Goal: Transaction & Acquisition: Subscribe to service/newsletter

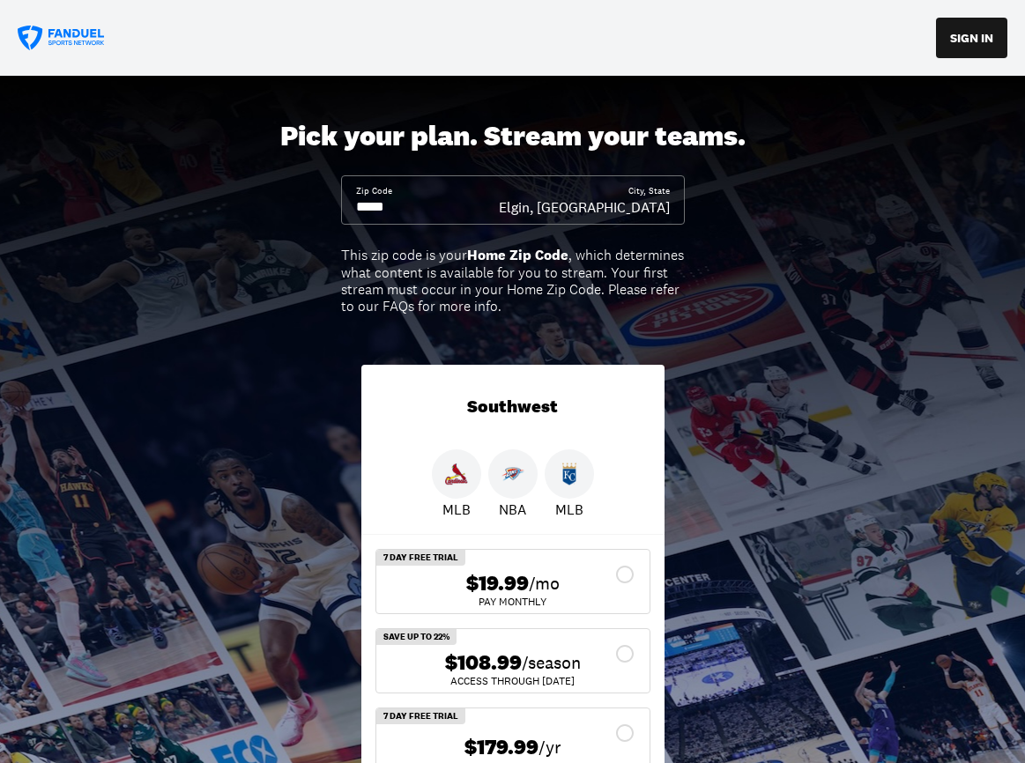
click at [406, 207] on input at bounding box center [427, 206] width 143 height 19
click at [397, 206] on input at bounding box center [427, 206] width 143 height 19
drag, startPoint x: 396, startPoint y: 206, endPoint x: 440, endPoint y: 206, distance: 44.1
click at [396, 206] on input at bounding box center [427, 206] width 143 height 19
click at [675, 204] on div "Zip Code City, State Elgin, OK" at bounding box center [513, 199] width 344 height 49
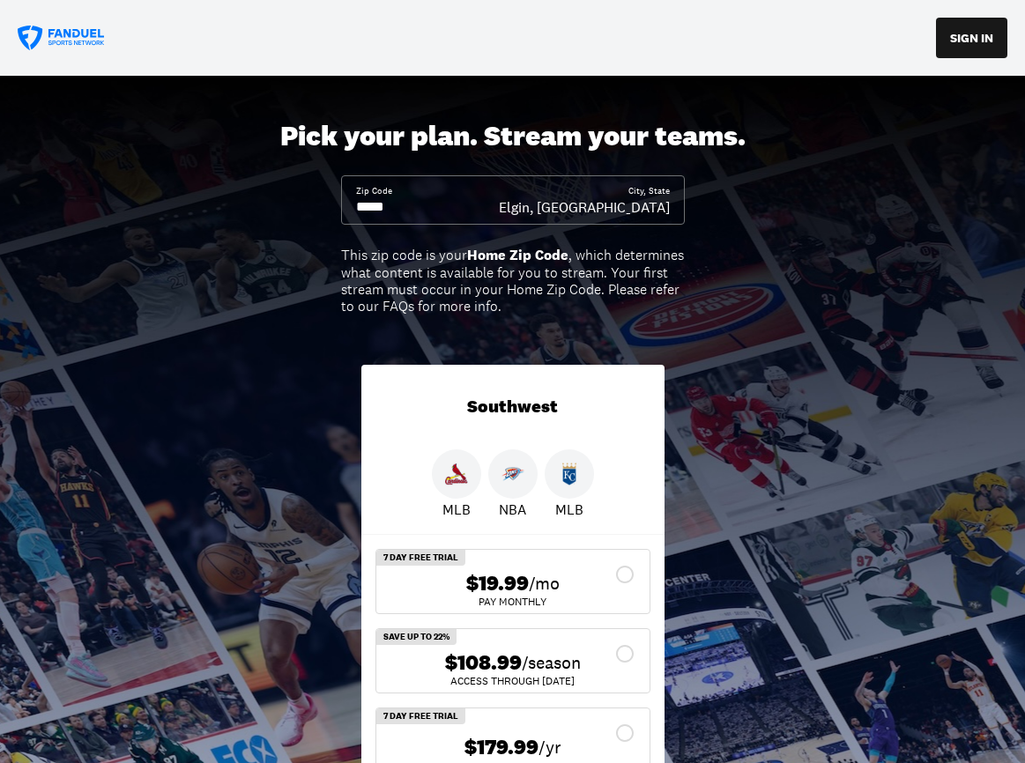
click at [677, 208] on div "Zip Code City, State Elgin, OK" at bounding box center [513, 199] width 344 height 49
click at [400, 207] on input at bounding box center [427, 206] width 143 height 19
click at [400, 205] on input at bounding box center [427, 206] width 143 height 19
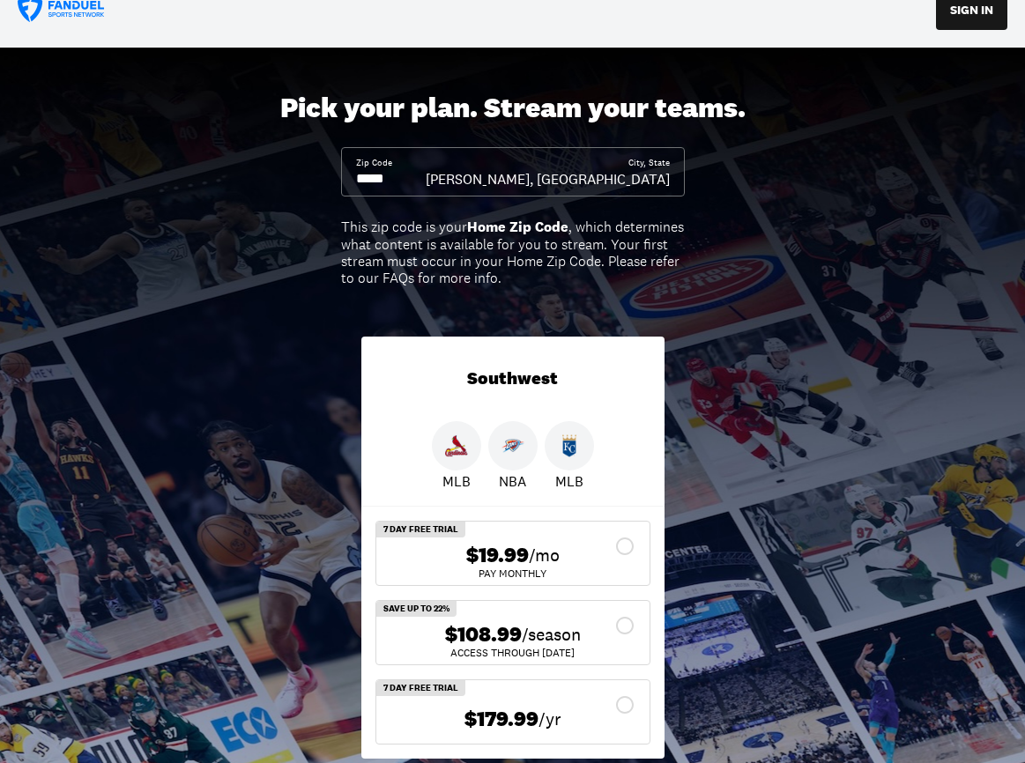
scroll to position [197, 0]
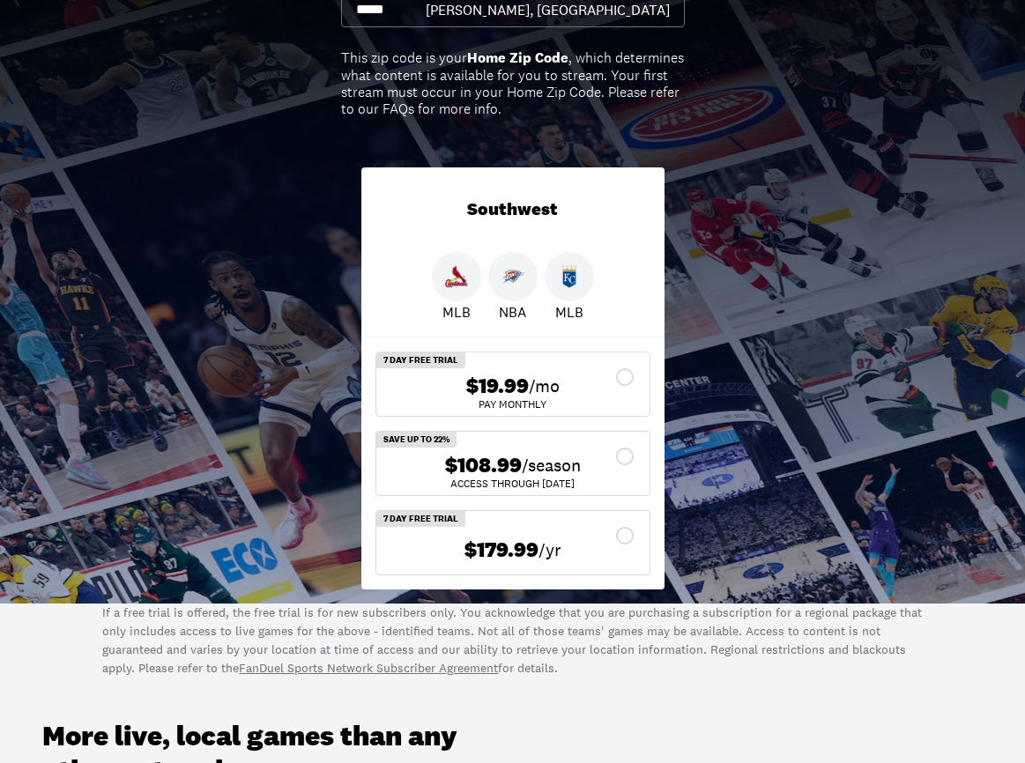
type input "*****"
click at [626, 375] on div "$19.99 /mo" at bounding box center [512, 387] width 245 height 26
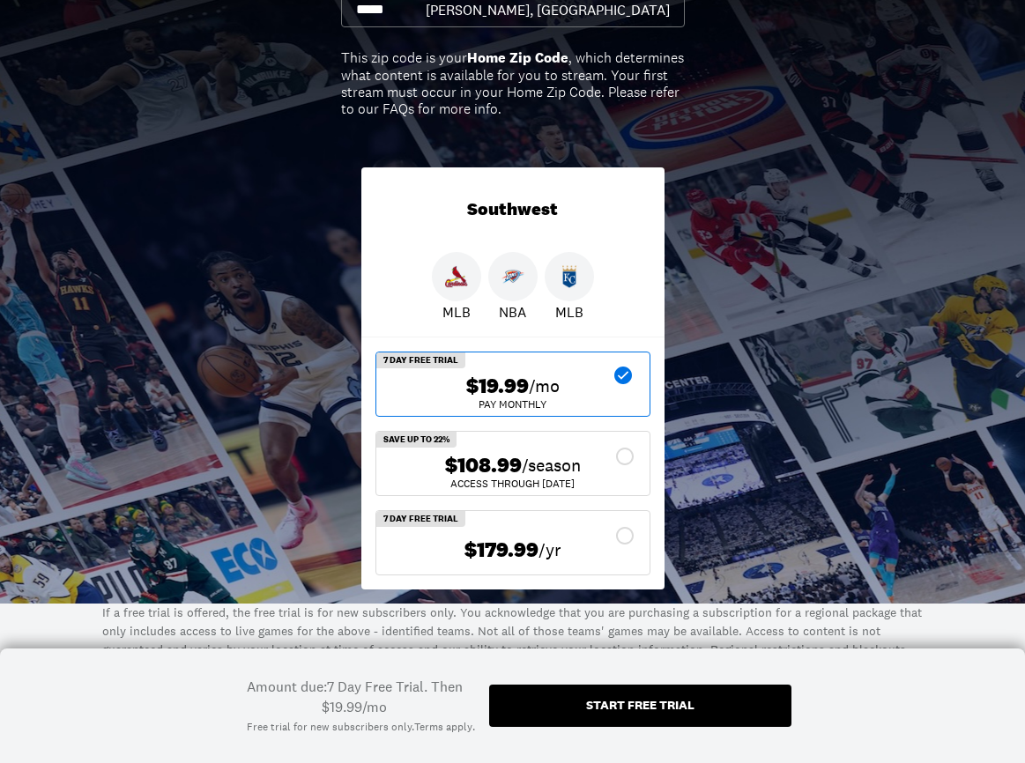
scroll to position [29, 0]
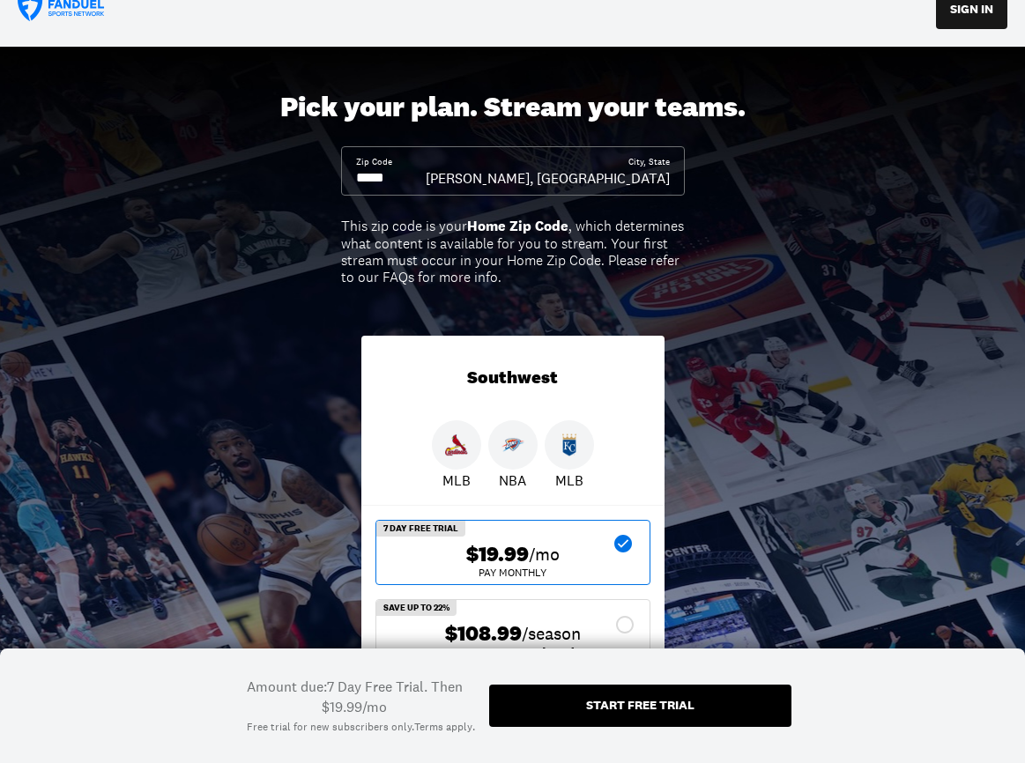
click at [621, 543] on div "$19.99 /mo" at bounding box center [512, 555] width 245 height 26
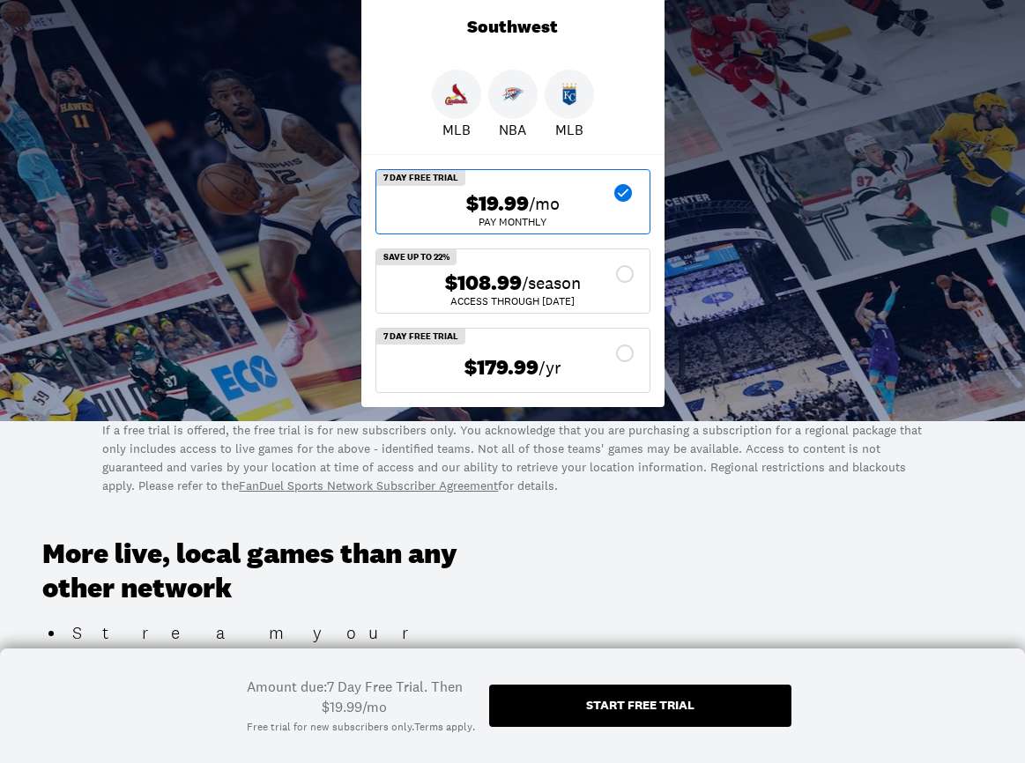
scroll to position [176, 0]
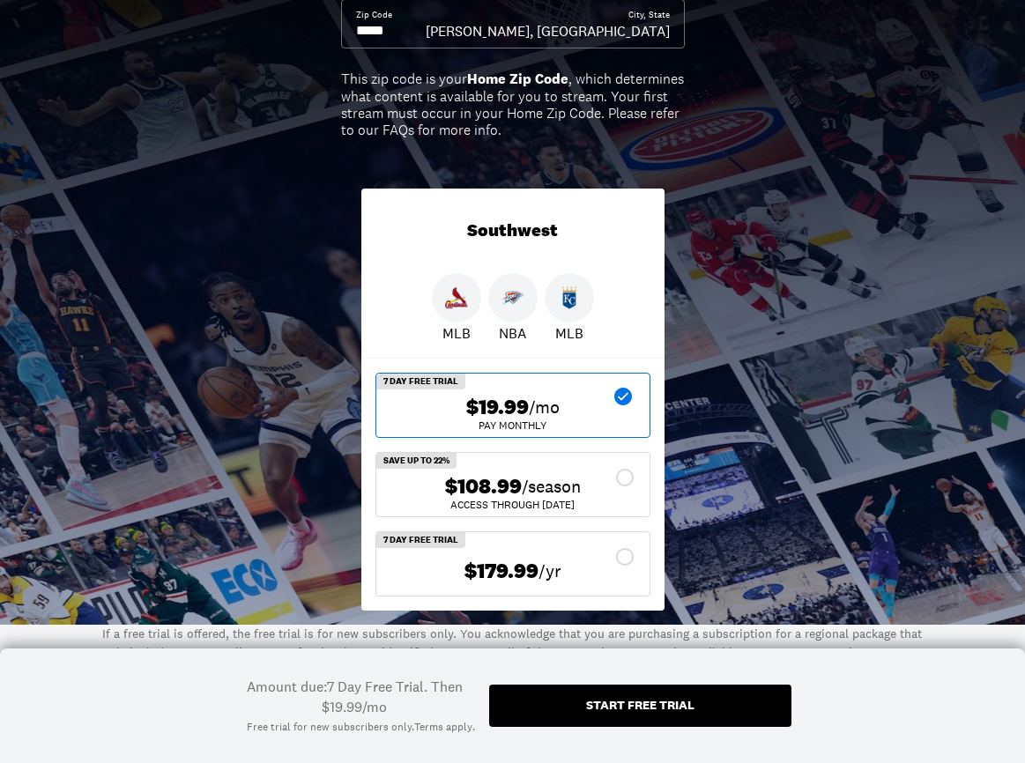
click at [620, 392] on icon at bounding box center [623, 397] width 18 height 18
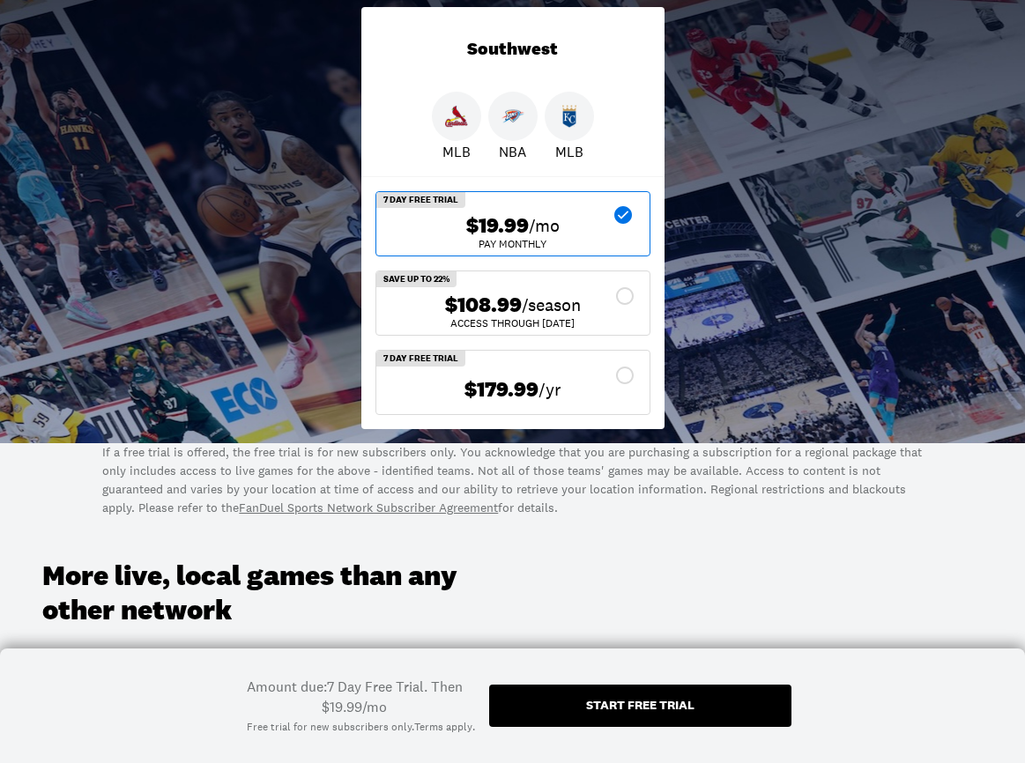
scroll to position [495, 0]
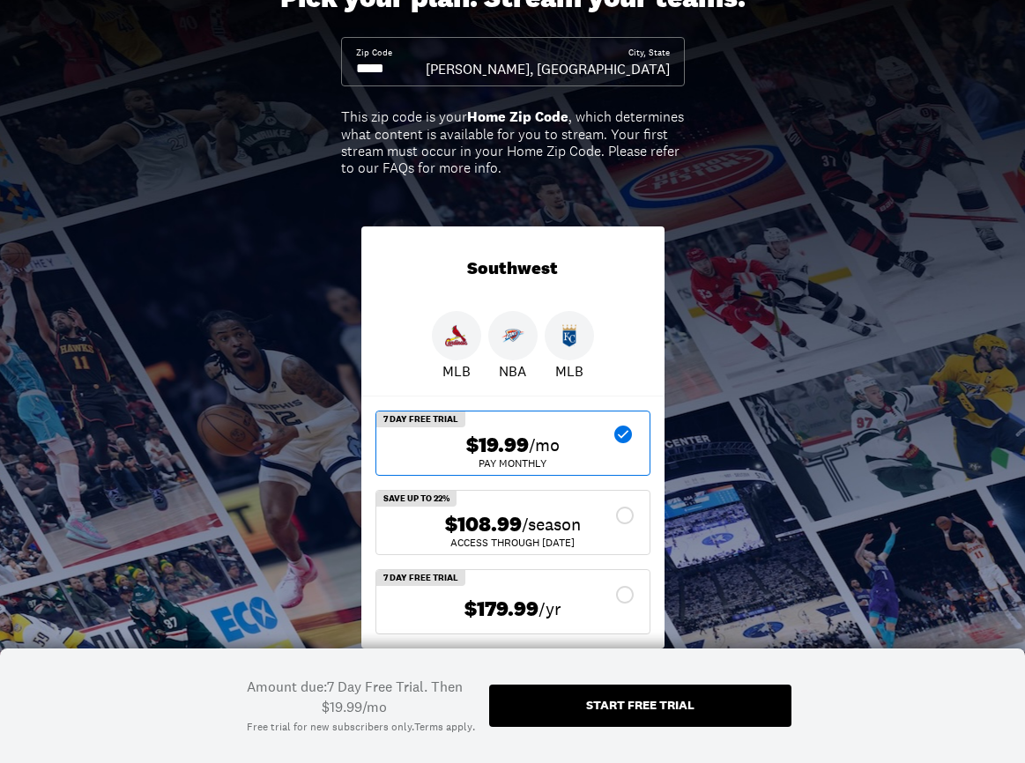
scroll to position [295, 0]
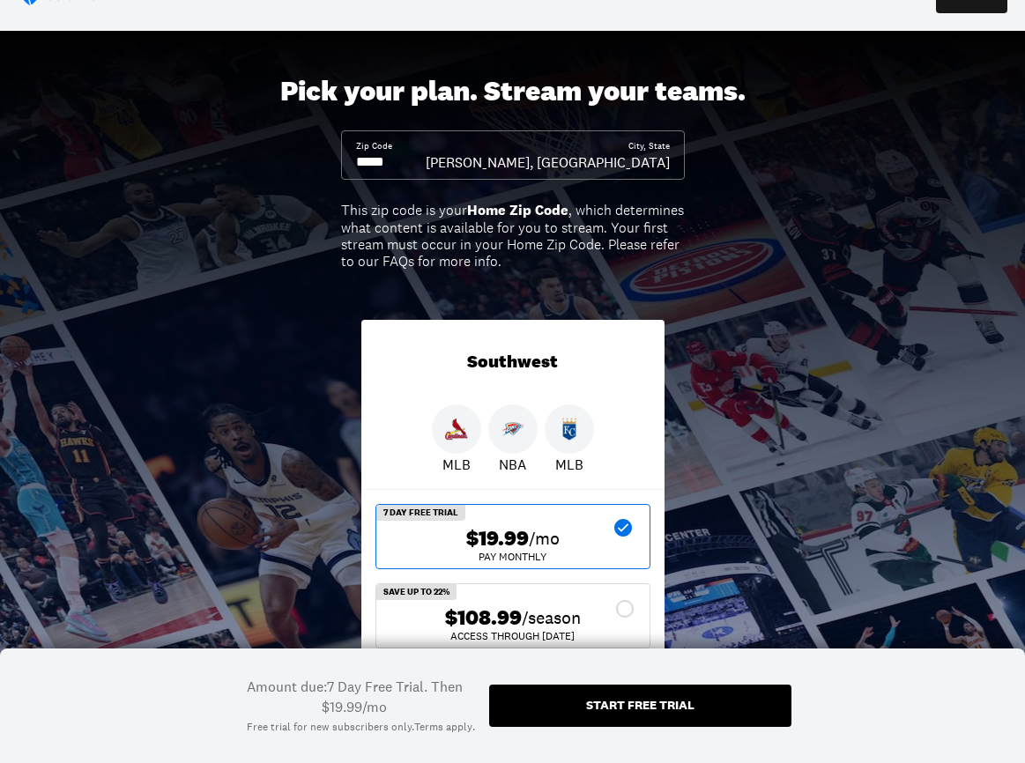
scroll to position [48, 0]
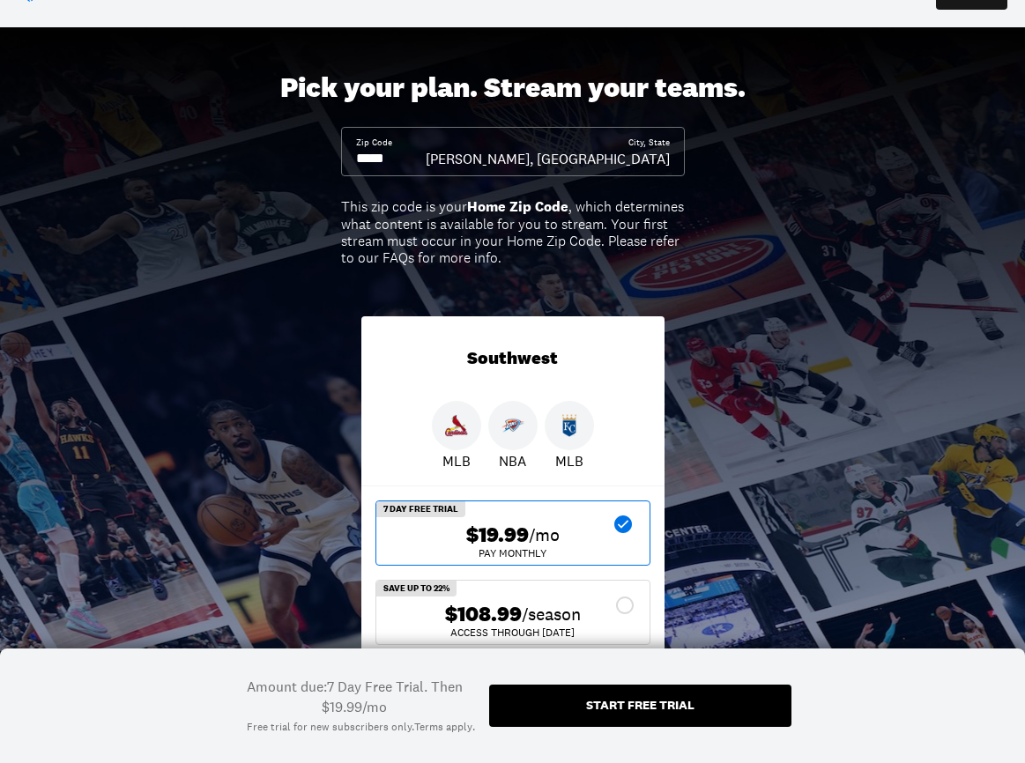
click at [510, 422] on img at bounding box center [512, 425] width 23 height 23
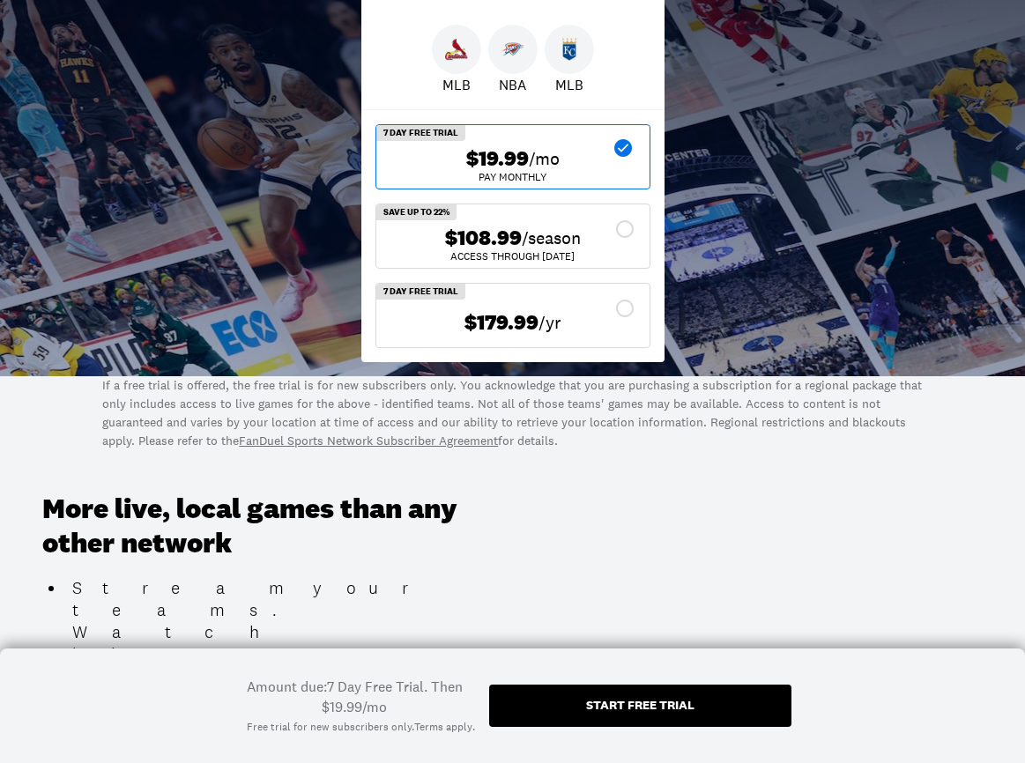
scroll to position [192, 0]
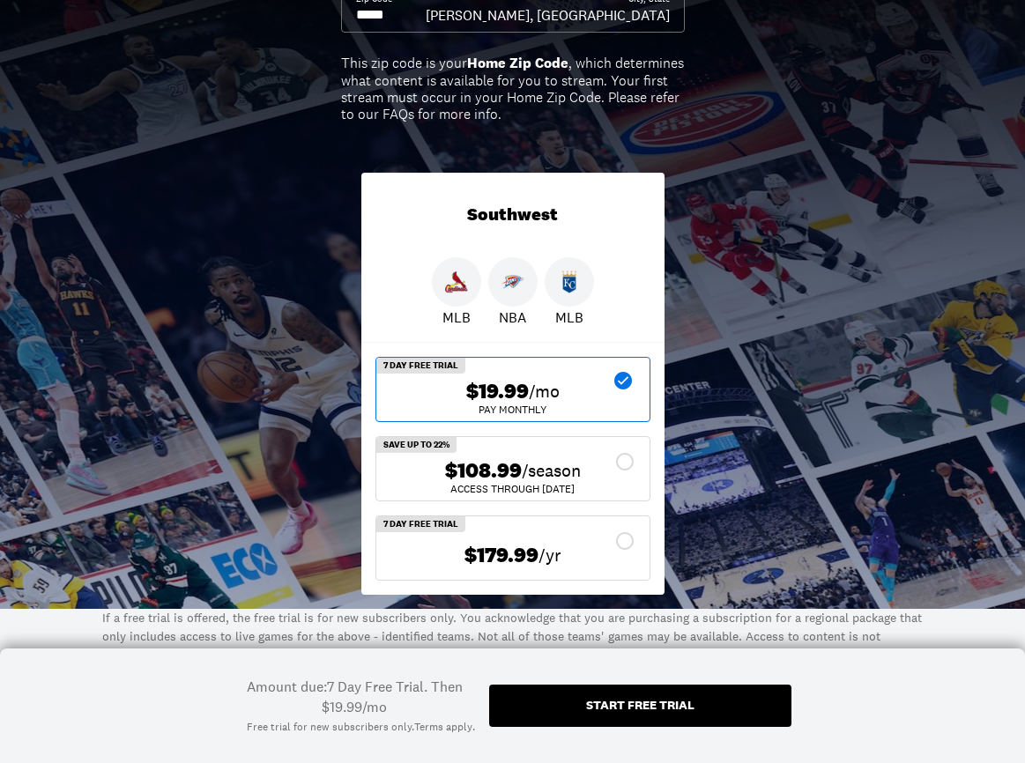
click at [619, 704] on div "Start free trial" at bounding box center [640, 705] width 108 height 12
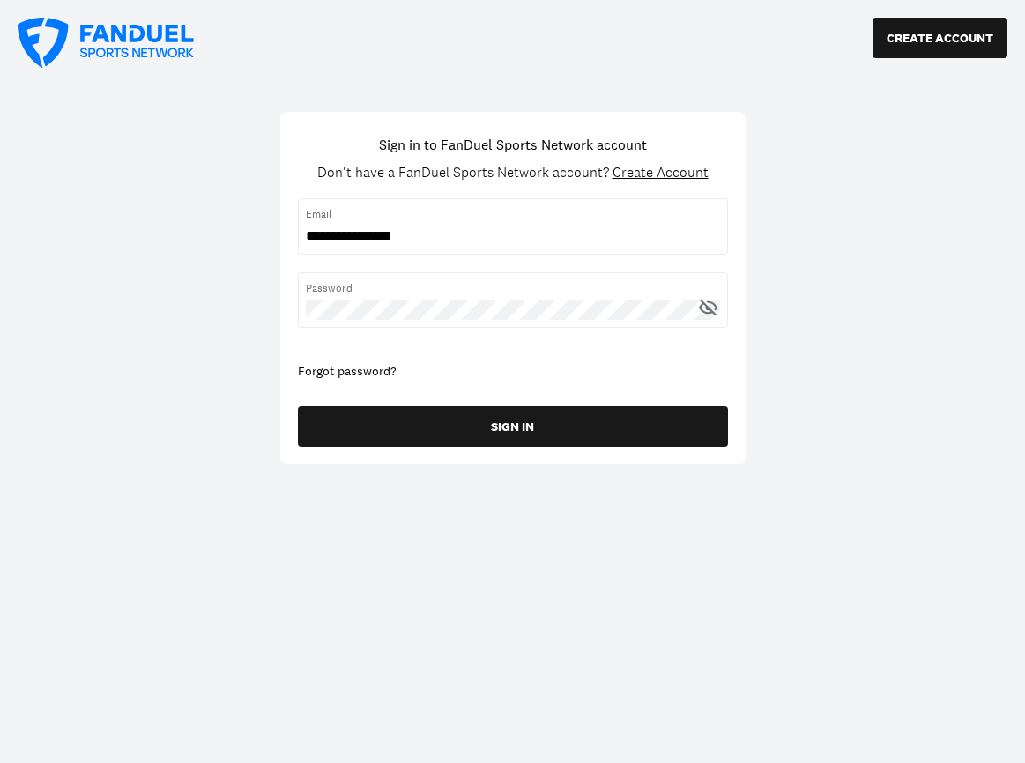
type input "**********"
click at [711, 302] on icon at bounding box center [711, 306] width 11 height 10
click at [709, 303] on icon at bounding box center [708, 307] width 22 height 22
click at [709, 304] on icon at bounding box center [708, 307] width 22 height 22
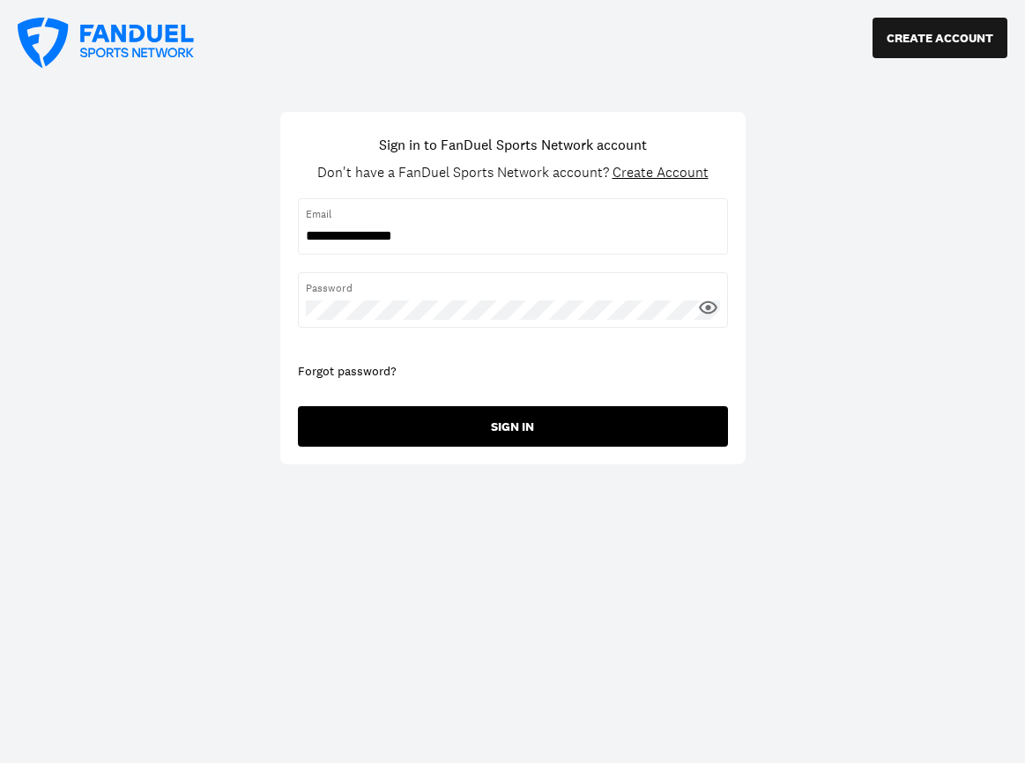
click at [530, 429] on button "SIGN IN" at bounding box center [513, 426] width 430 height 41
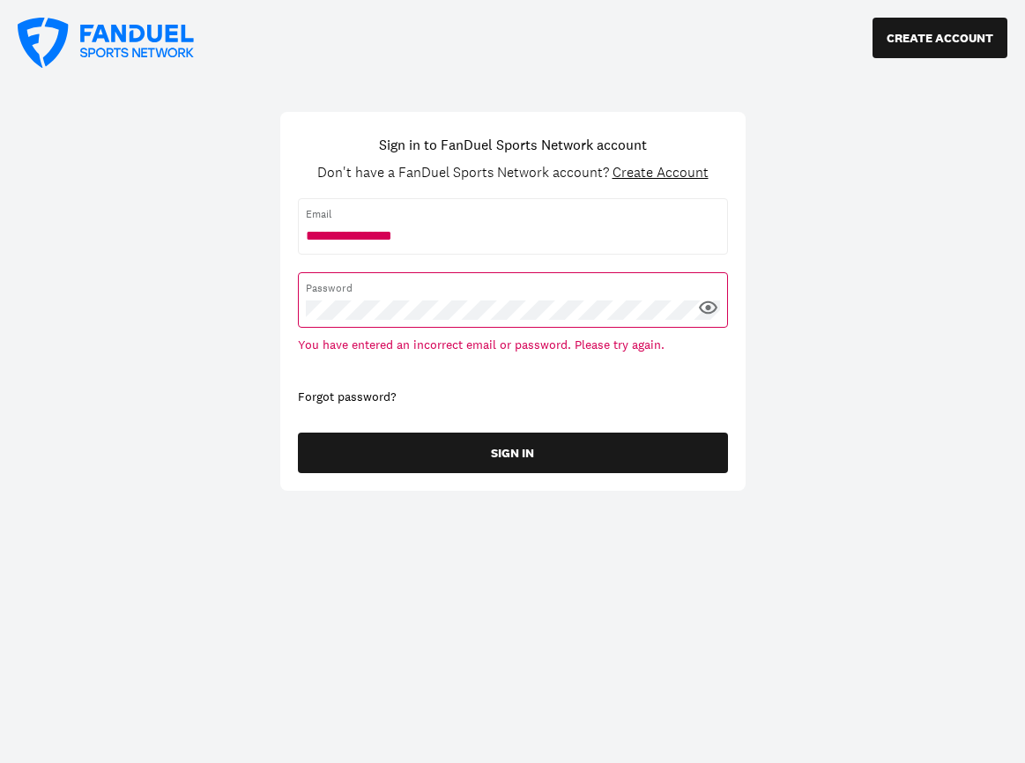
click at [670, 171] on span "Create Account" at bounding box center [660, 172] width 96 height 19
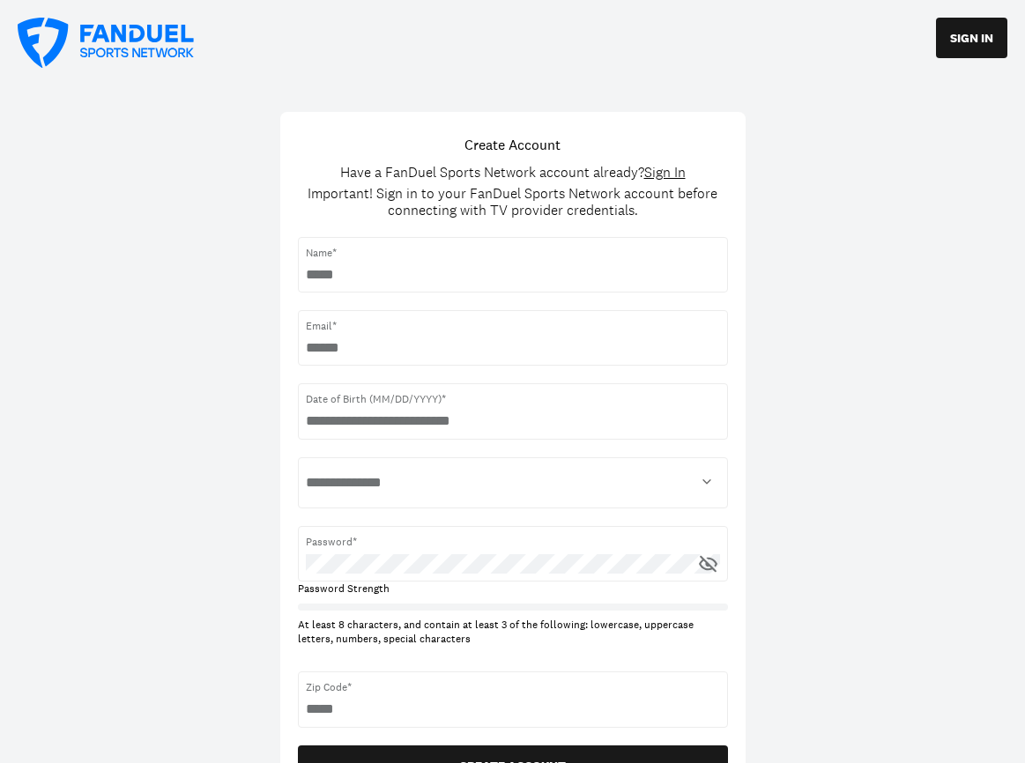
click at [350, 273] on input "text" at bounding box center [513, 274] width 414 height 19
type input "**********"
drag, startPoint x: 466, startPoint y: 349, endPoint x: 615, endPoint y: 350, distance: 148.9
type input "**********"
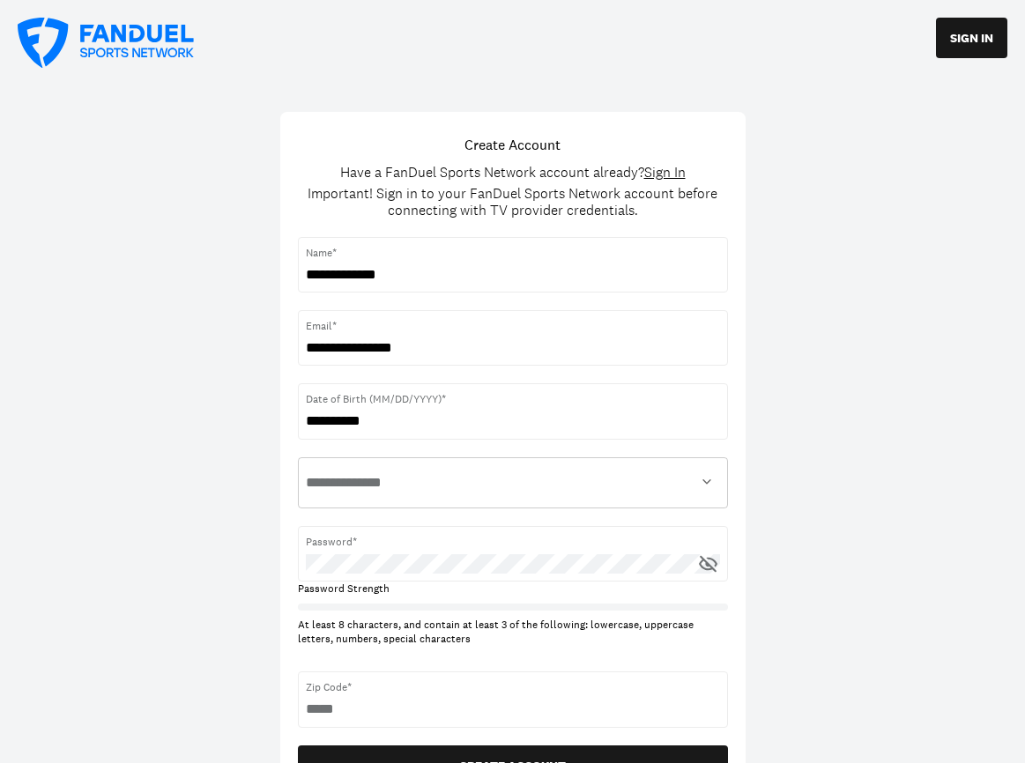
select select "******"
click at [707, 559] on icon at bounding box center [708, 564] width 22 height 22
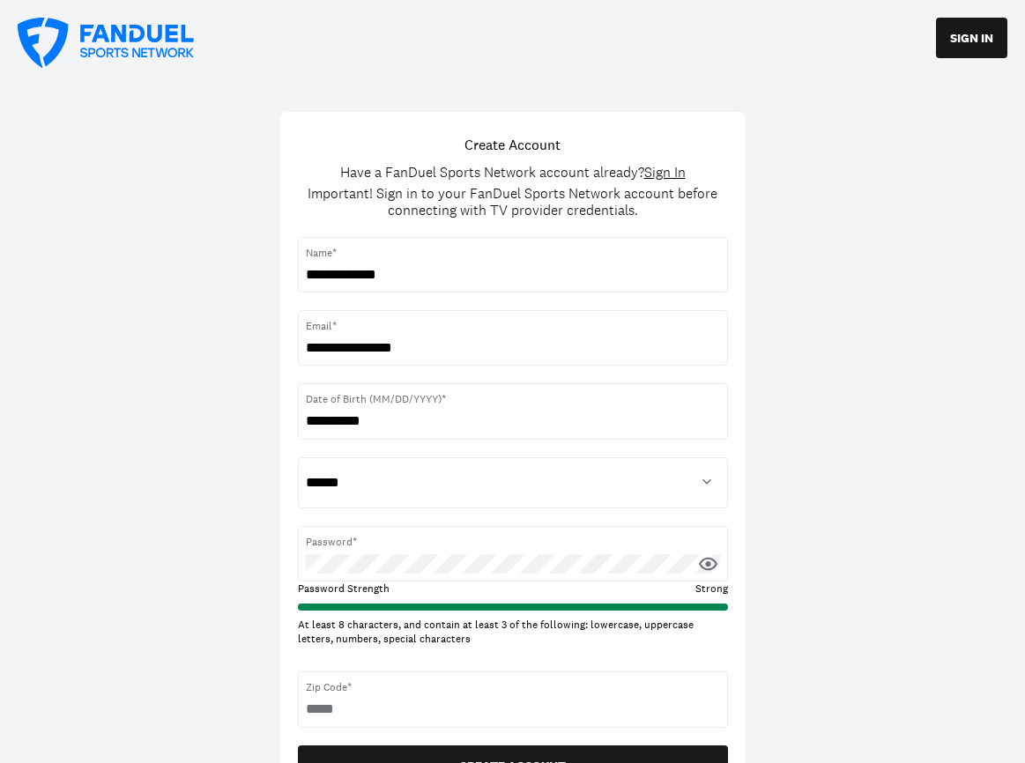
click at [709, 558] on icon at bounding box center [708, 564] width 22 height 22
click at [707, 558] on icon at bounding box center [708, 564] width 22 height 22
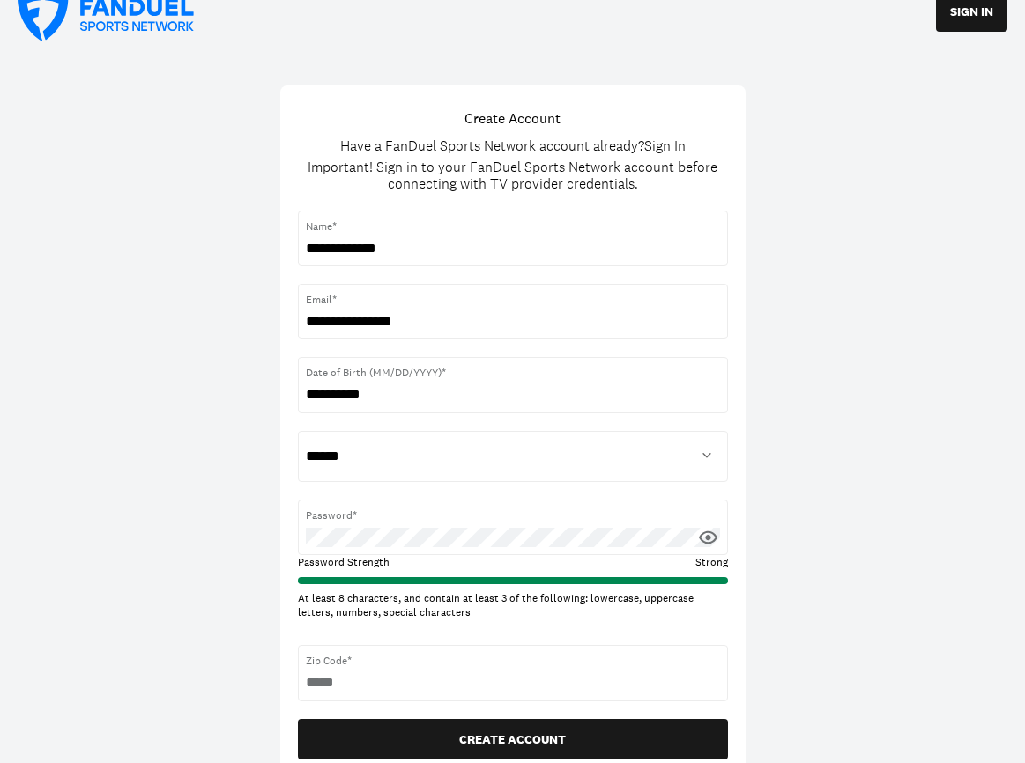
scroll to position [197, 0]
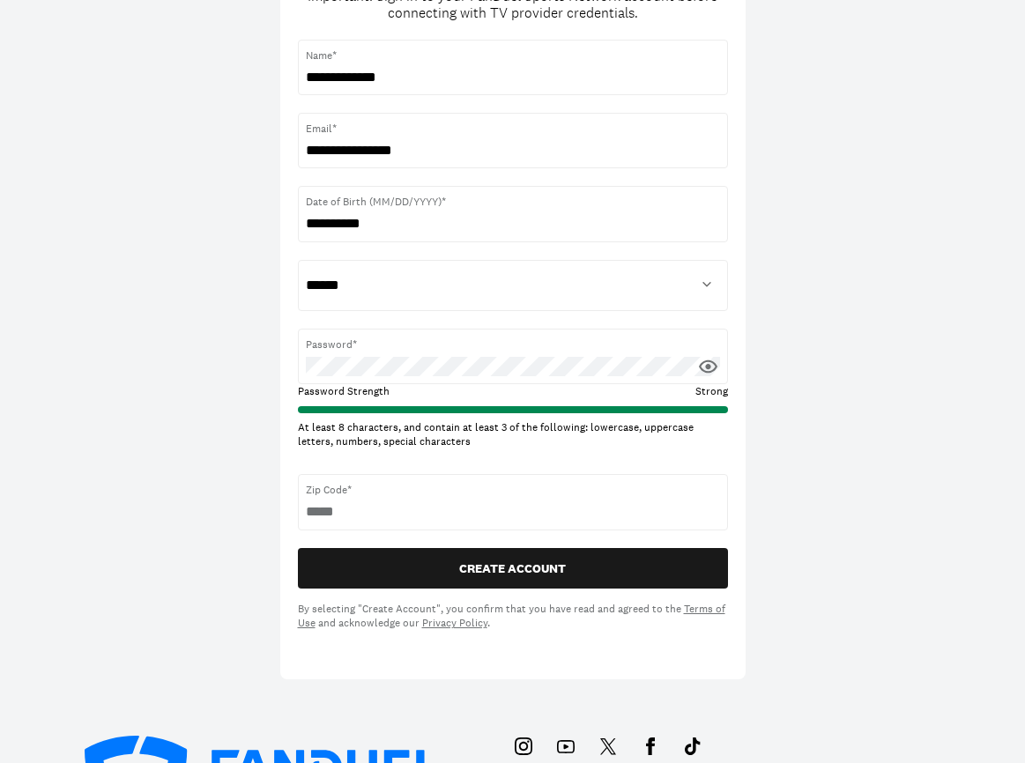
click at [306, 506] on input "*****" at bounding box center [513, 511] width 414 height 19
click at [349, 506] on input "*****" at bounding box center [513, 511] width 414 height 19
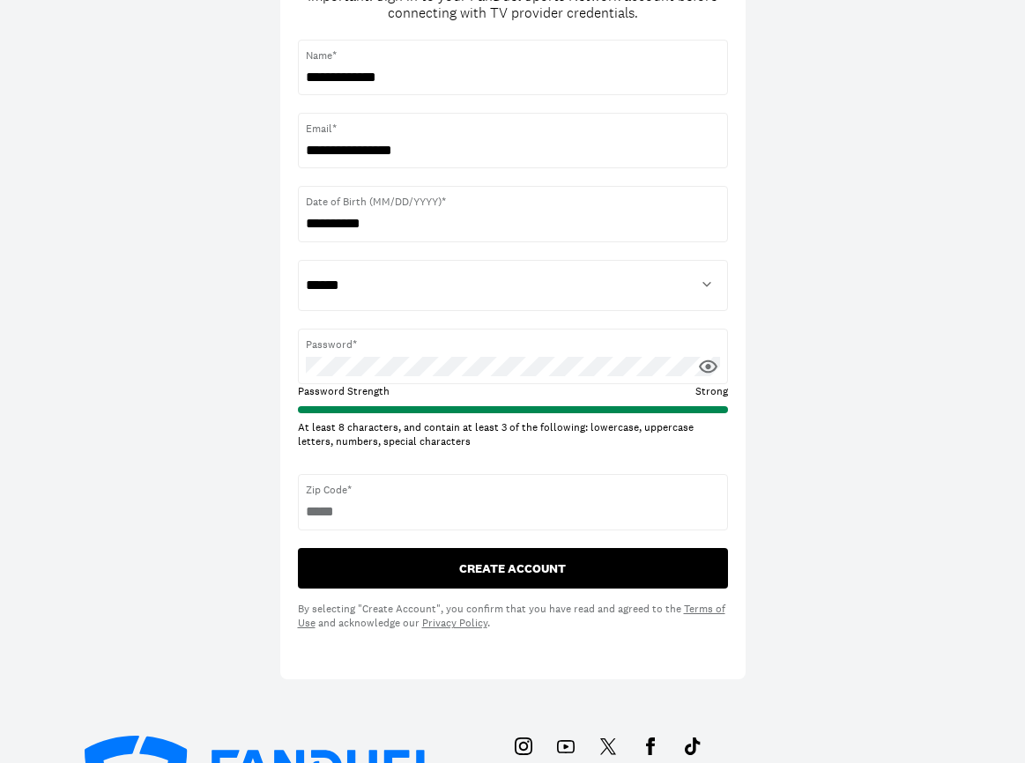
click at [522, 562] on button "CREATE ACCOUNT" at bounding box center [513, 568] width 430 height 41
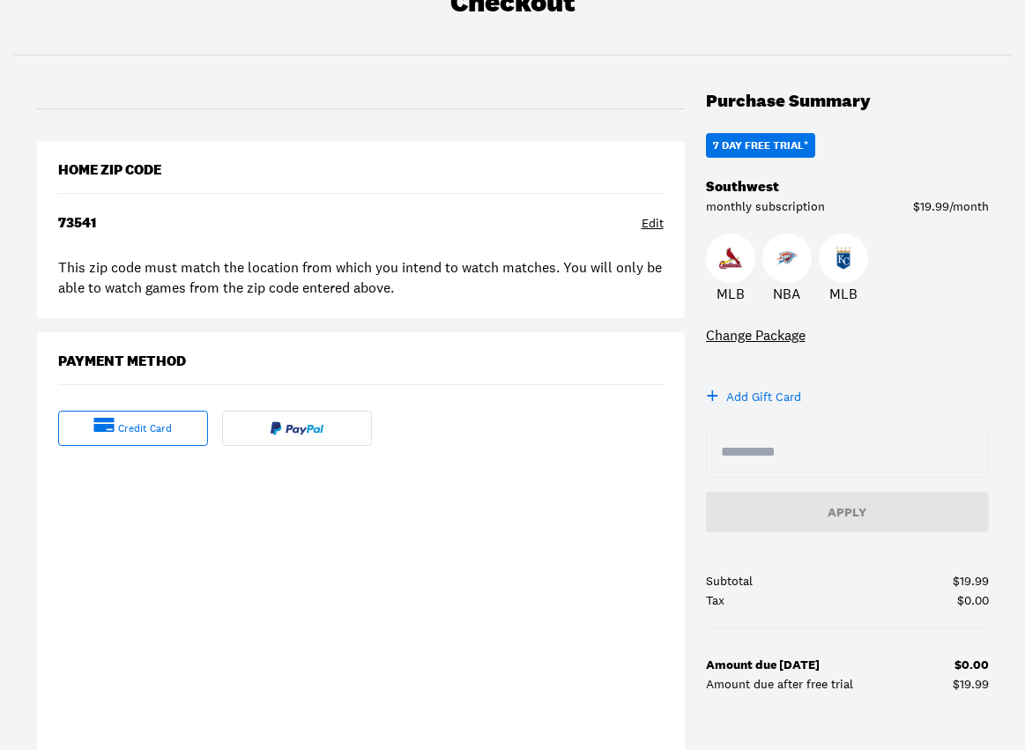
scroll to position [131, 0]
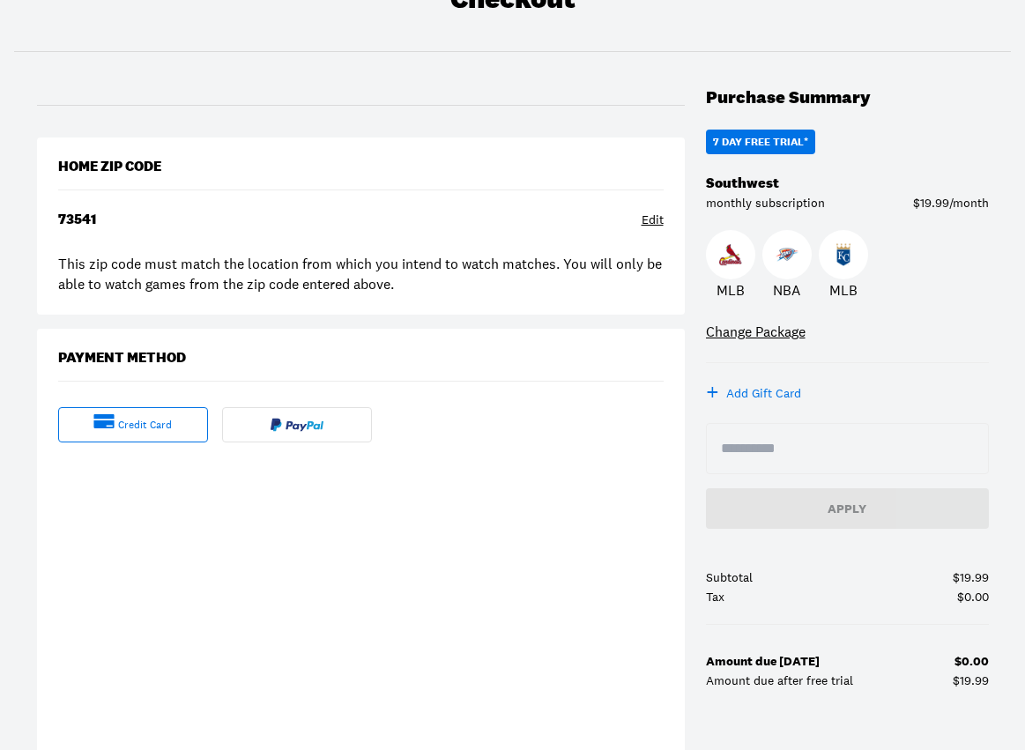
click at [150, 426] on div "credit card" at bounding box center [145, 425] width 54 height 15
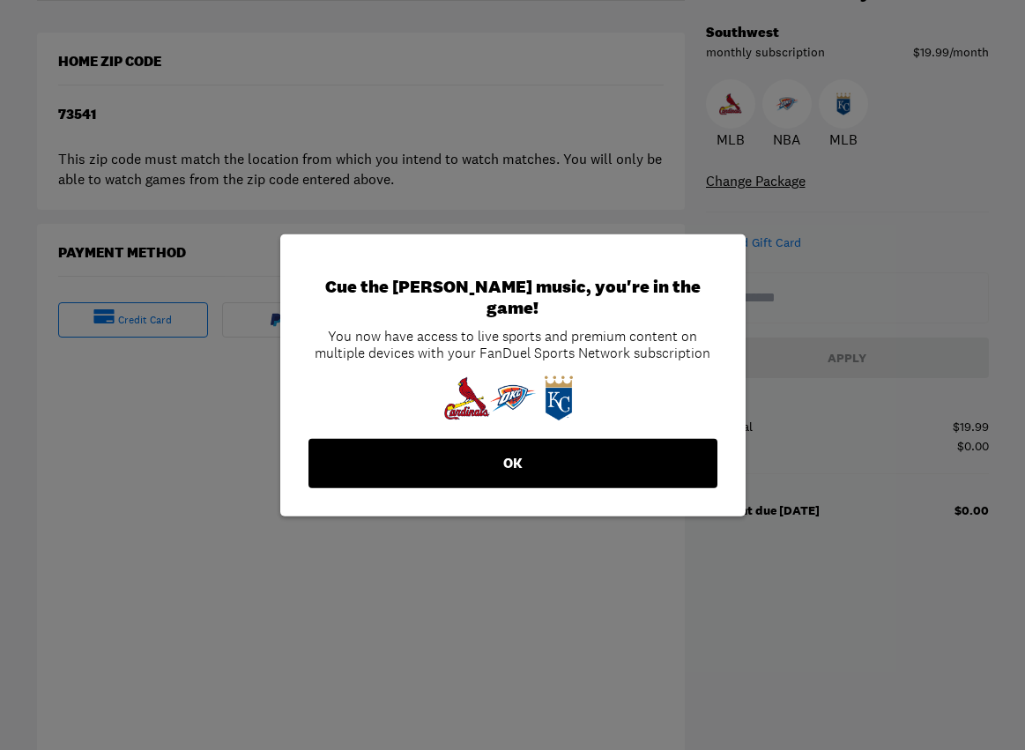
click at [523, 455] on button "OK" at bounding box center [512, 463] width 409 height 49
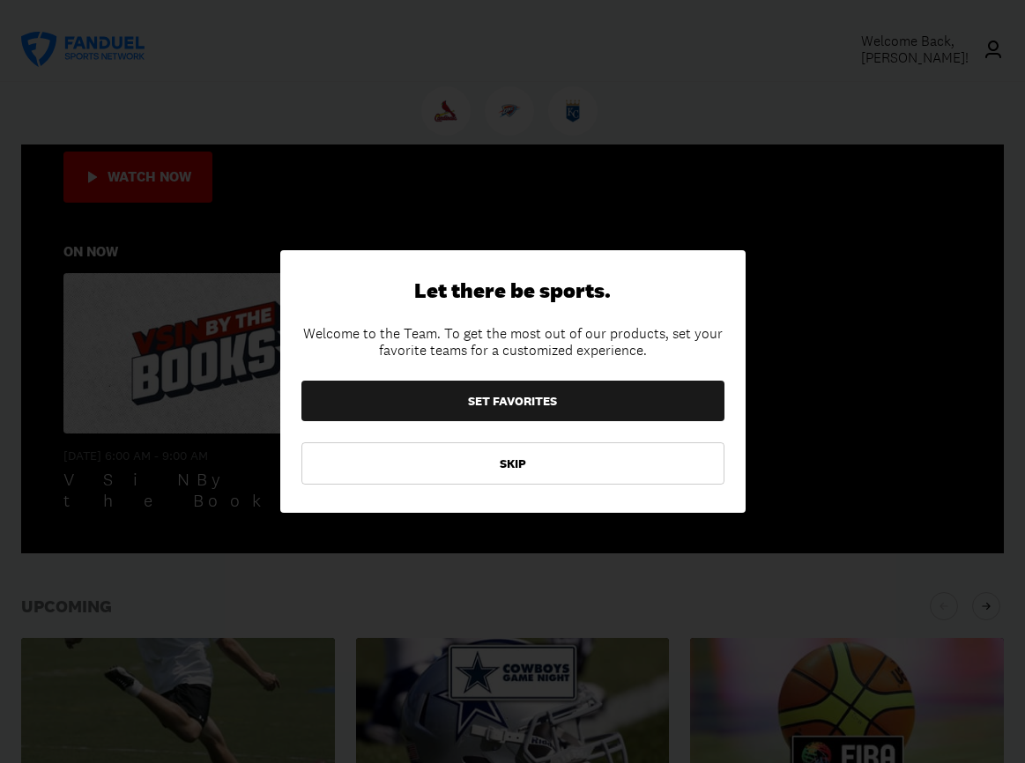
scroll to position [394, 0]
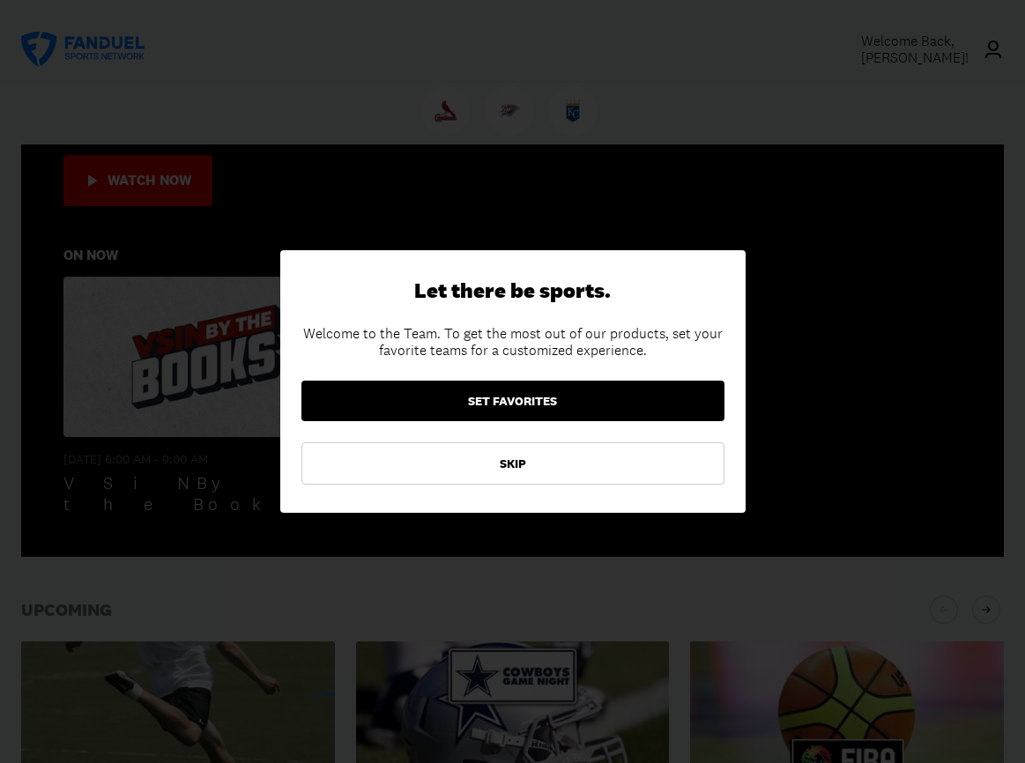
click at [512, 399] on button "SET FAVORITES" at bounding box center [512, 401] width 423 height 41
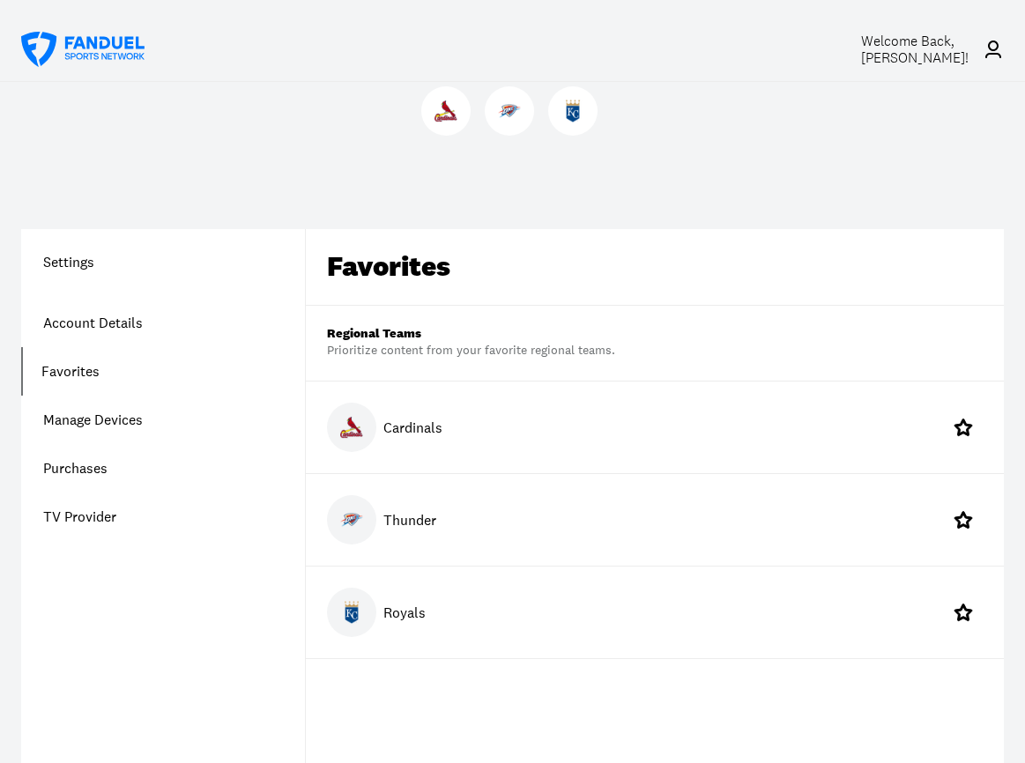
click at [352, 518] on img at bounding box center [351, 520] width 23 height 23
click at [893, 525] on div "Thunder" at bounding box center [655, 520] width 698 height 92
click at [358, 523] on img at bounding box center [351, 520] width 23 height 23
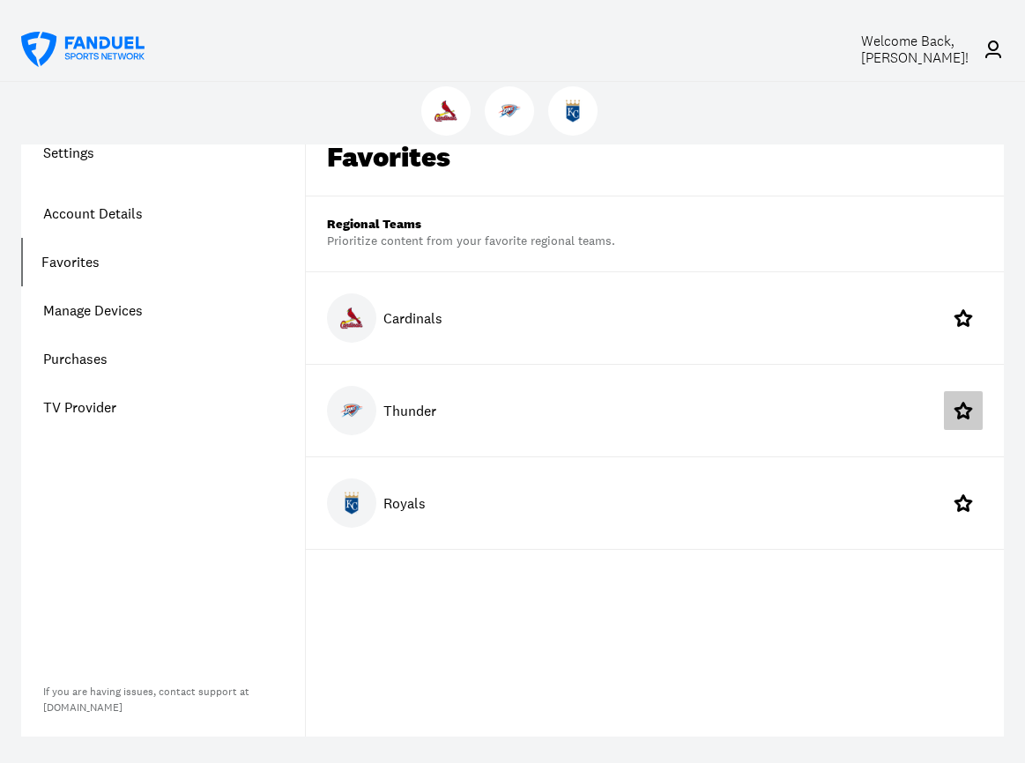
click at [969, 407] on icon at bounding box center [963, 410] width 18 height 17
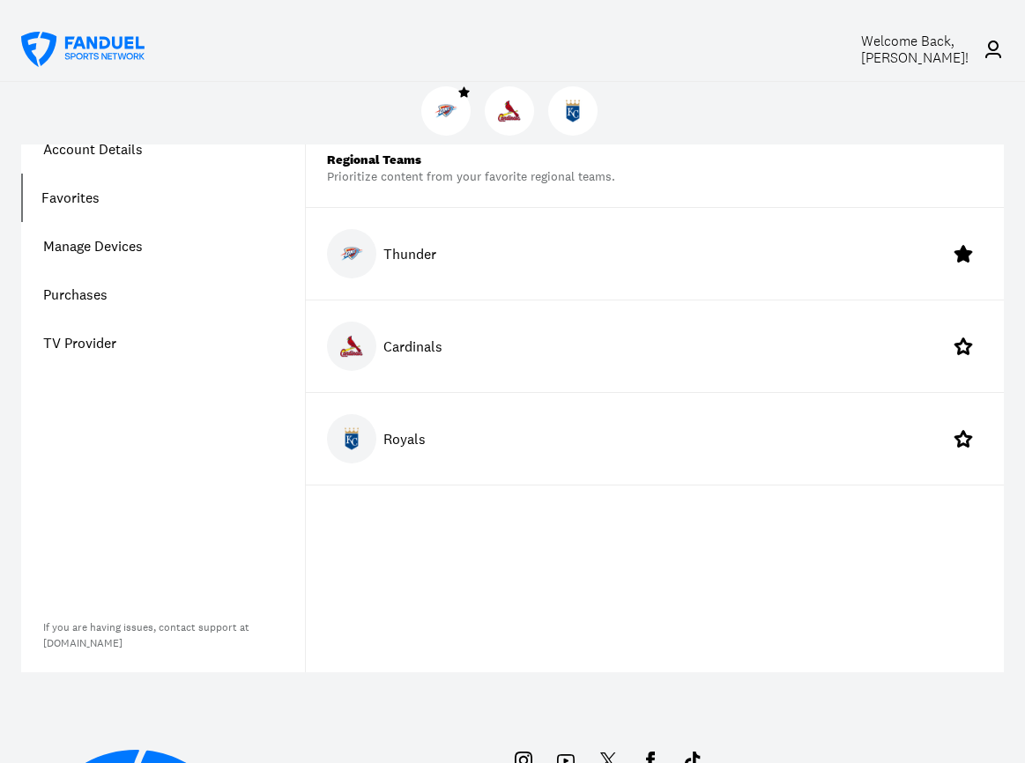
scroll to position [0, 0]
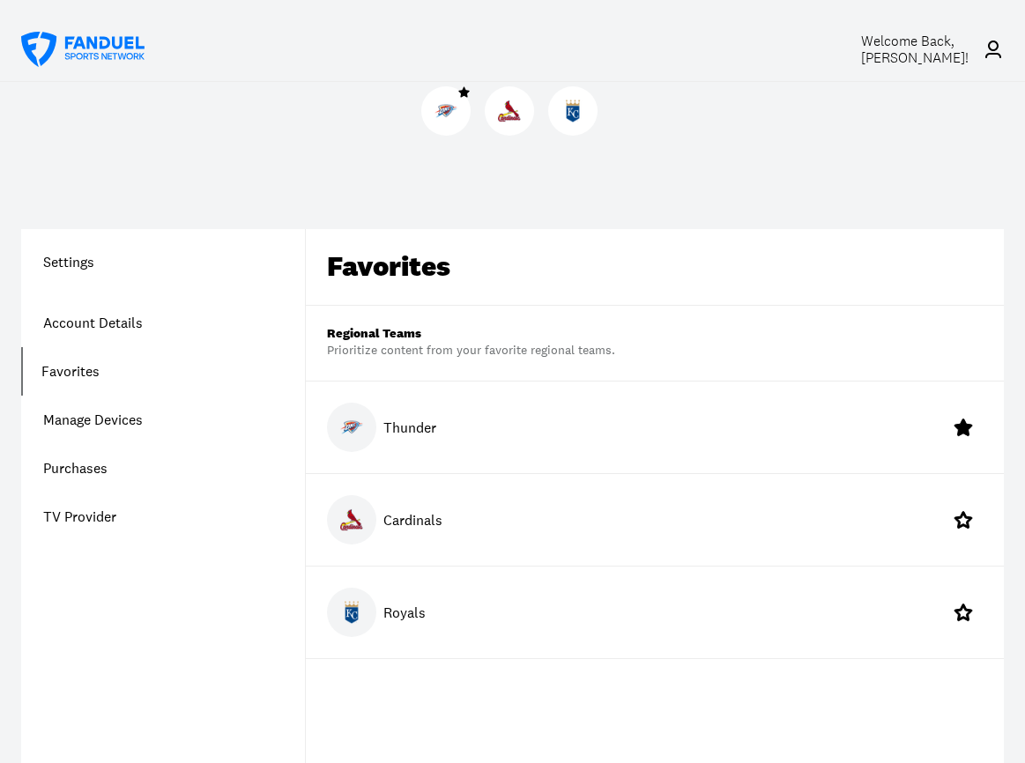
click at [106, 419] on link "Manage Devices" at bounding box center [163, 420] width 284 height 48
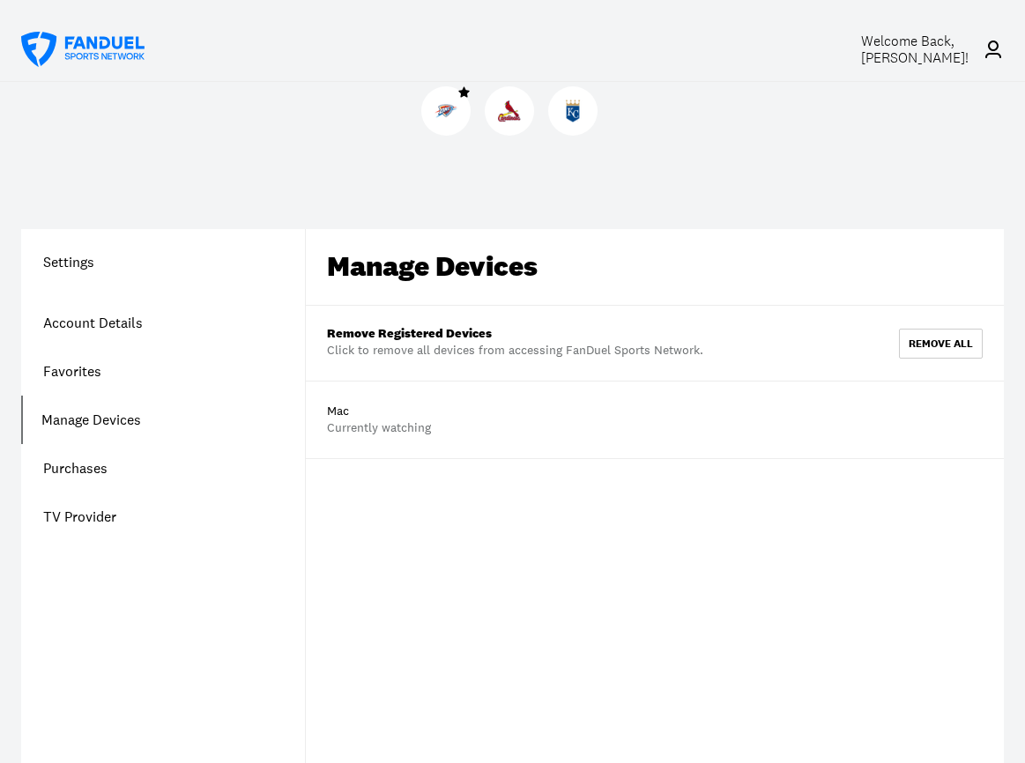
click at [84, 516] on link "TV Provider" at bounding box center [163, 517] width 284 height 48
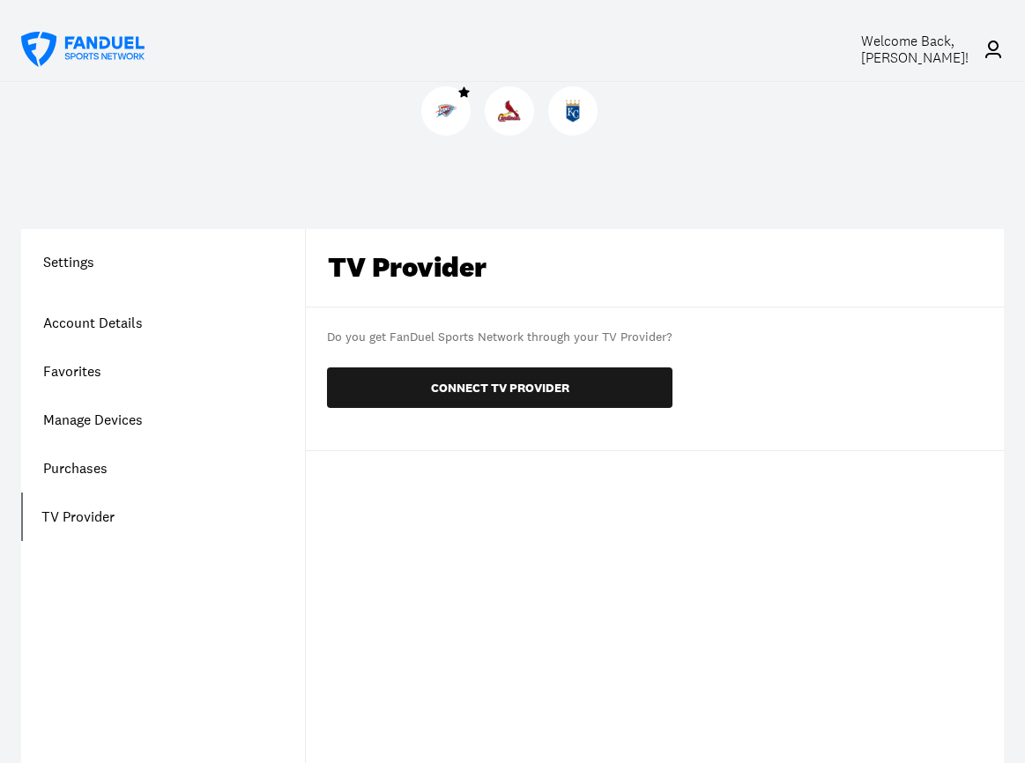
click at [87, 263] on h1 "Settings" at bounding box center [163, 261] width 284 height 21
click at [59, 265] on h1 "Settings" at bounding box center [163, 261] width 284 height 21
click at [72, 322] on link "Account Details" at bounding box center [163, 323] width 284 height 48
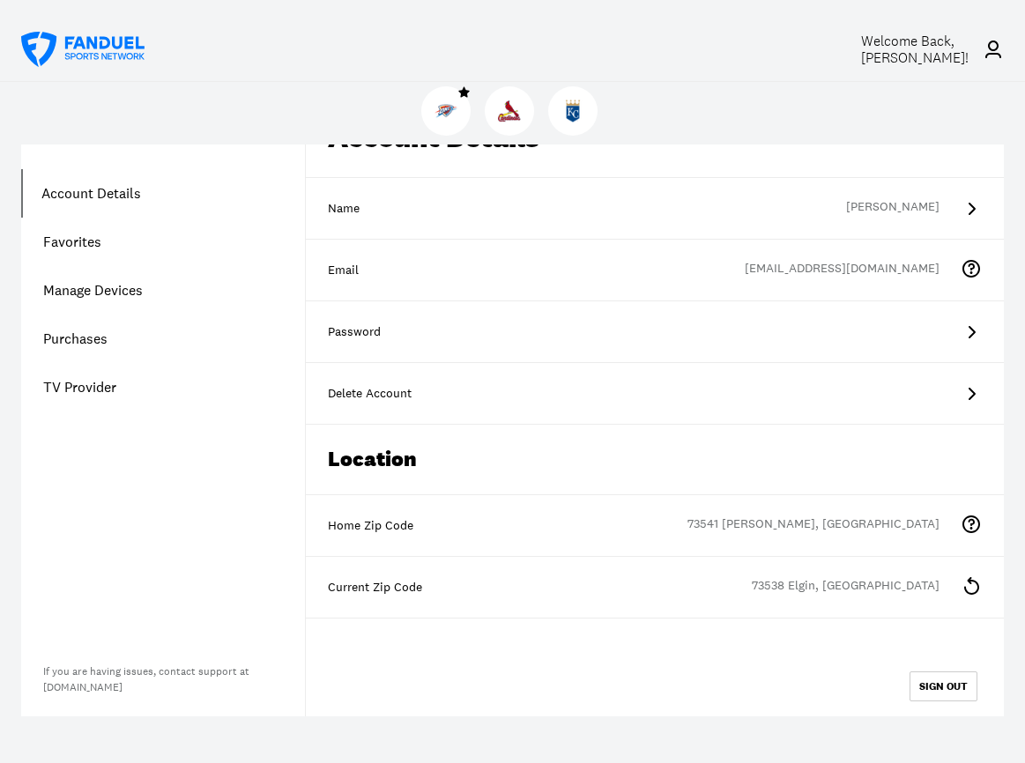
scroll to position [216, 0]
